Goal: Task Accomplishment & Management: Use online tool/utility

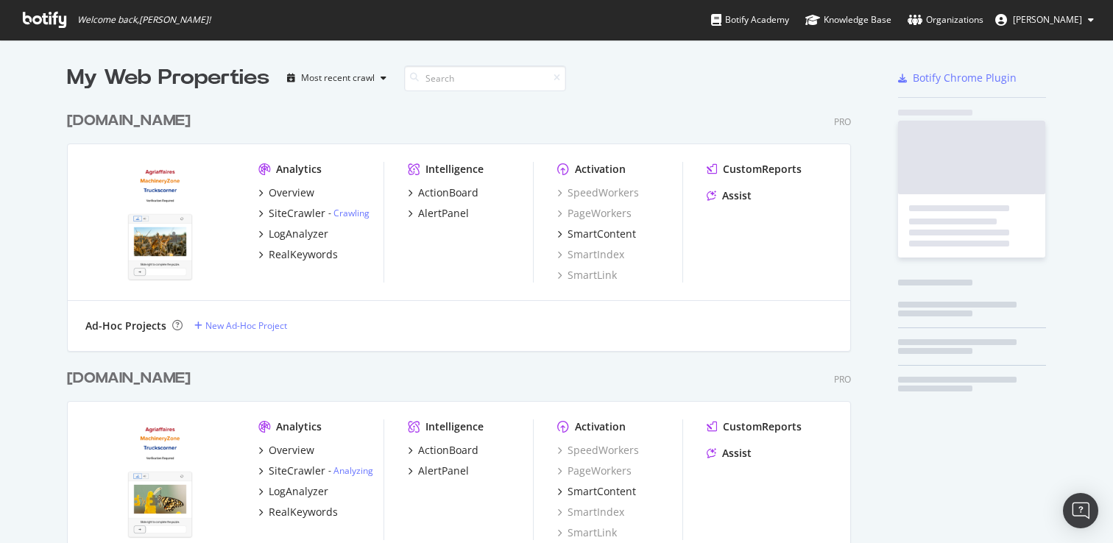
scroll to position [4444, 796]
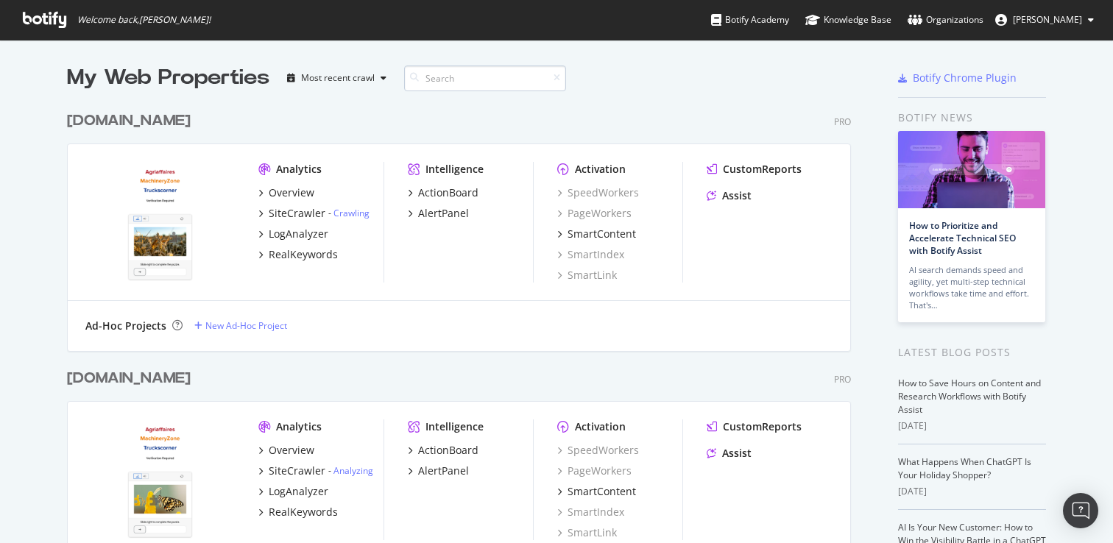
click at [493, 86] on input at bounding box center [485, 79] width 162 height 26
click at [490, 82] on input at bounding box center [485, 79] width 162 height 26
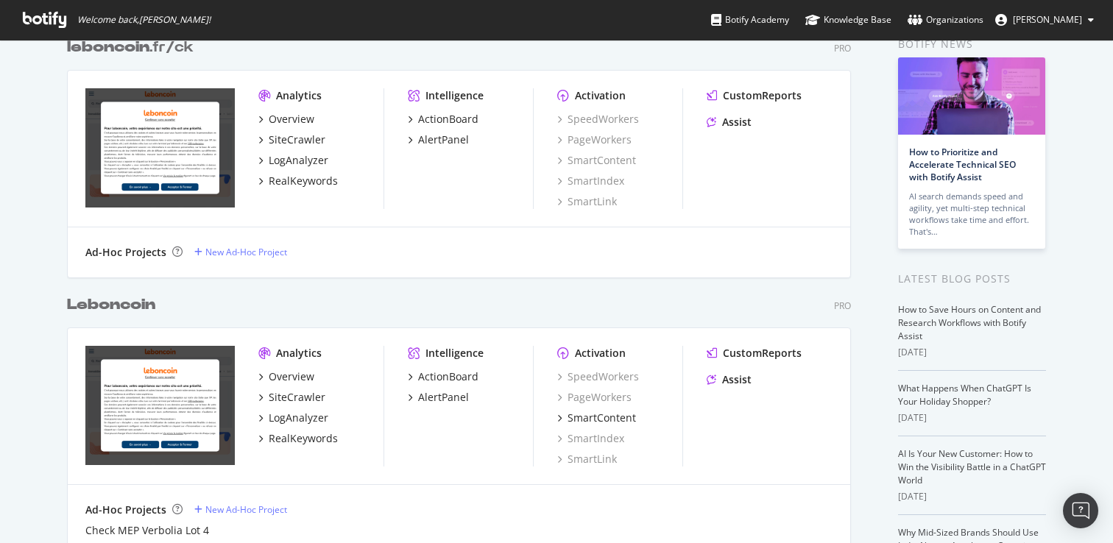
scroll to position [77, 0]
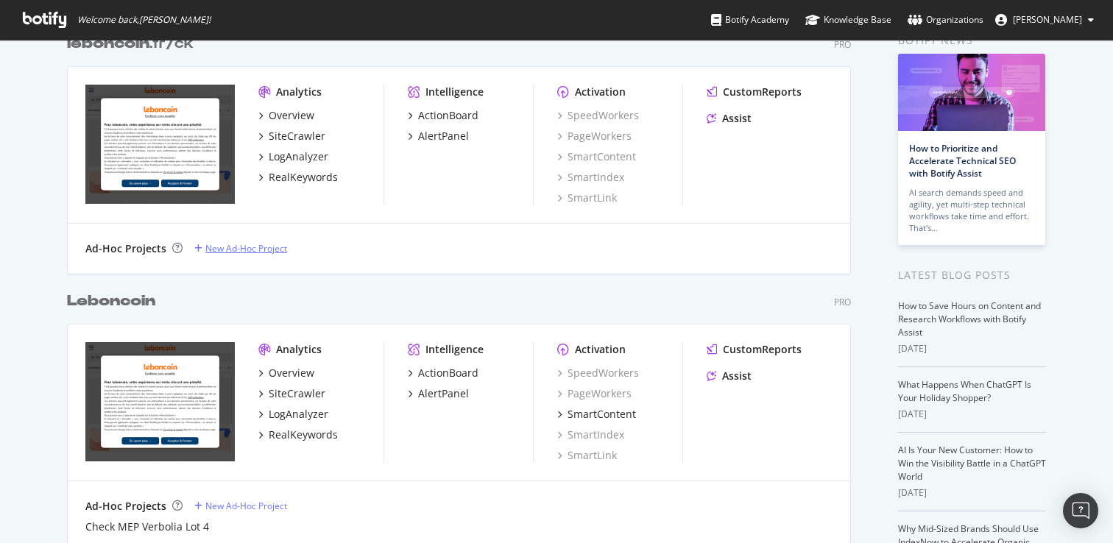
type input "leboncoin"
click at [237, 248] on div "New Ad-Hoc Project" at bounding box center [246, 248] width 82 height 13
